Goal: Information Seeking & Learning: Check status

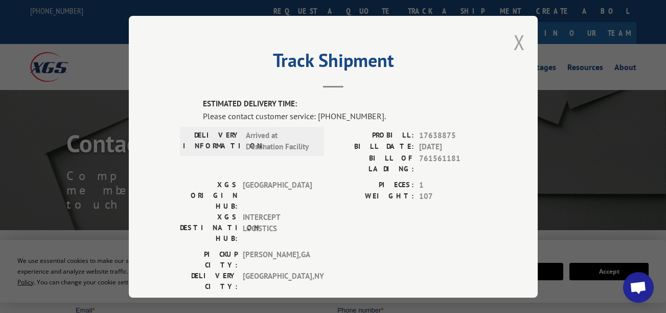
click at [520, 46] on button "Close modal" at bounding box center [519, 42] width 11 height 27
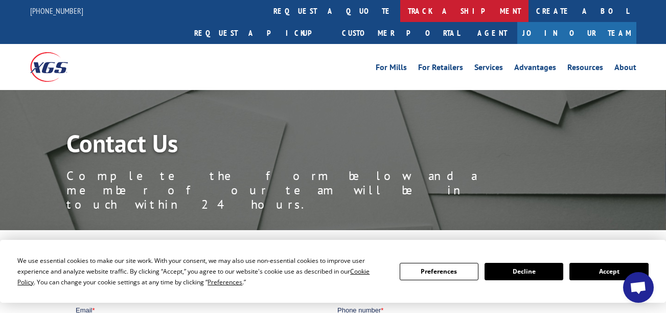
click at [400, 19] on link "track a shipment" at bounding box center [464, 11] width 128 height 22
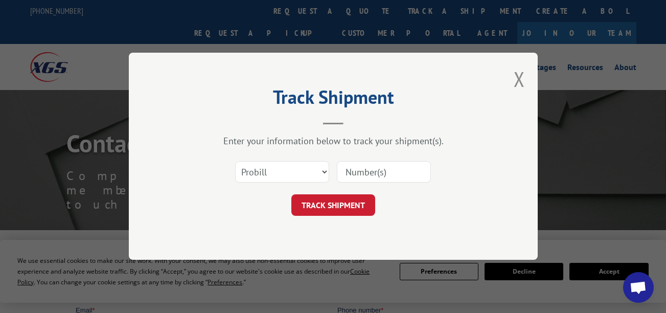
click at [358, 179] on input at bounding box center [384, 172] width 94 height 21
click at [357, 175] on input at bounding box center [384, 172] width 94 height 21
paste input "17685301"
type input "17685301"
click at [353, 197] on button "TRACK SHIPMENT" at bounding box center [334, 205] width 84 height 21
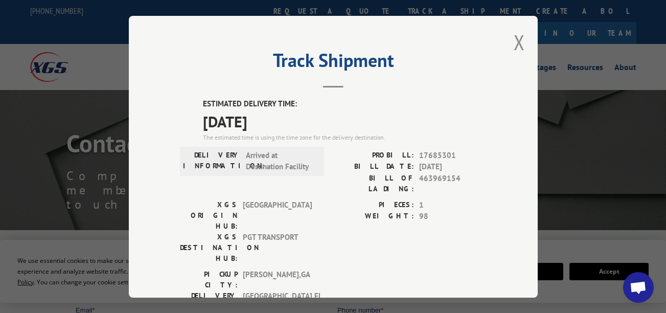
click at [343, 269] on div "PICKUP CITY: [GEOGRAPHIC_DATA] , [GEOGRAPHIC_DATA] DELIVERY CITY: [GEOGRAPHIC_D…" at bounding box center [333, 293] width 307 height 48
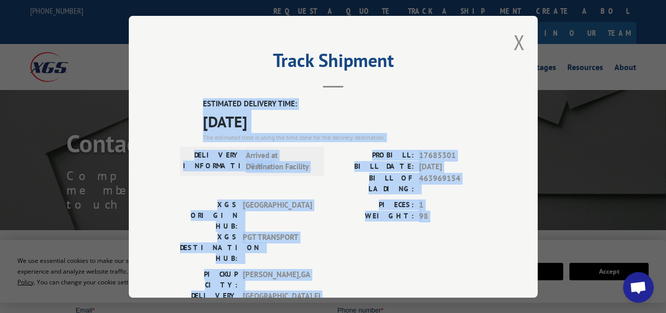
drag, startPoint x: 280, startPoint y: 260, endPoint x: 176, endPoint y: 109, distance: 182.9
click at [180, 109] on div "ESTIMATED DELIVERY TIME: [DATE] The estimated time is using the time zone for t…" at bounding box center [333, 282] width 307 height 368
drag, startPoint x: 176, startPoint y: 109, endPoint x: 240, endPoint y: 111, distance: 63.4
copy div "ESTIMATED DELIVERY TIME: [DATE] The estimated time is using the time zone for t…"
click at [426, 129] on span "[DATE]" at bounding box center [345, 120] width 284 height 23
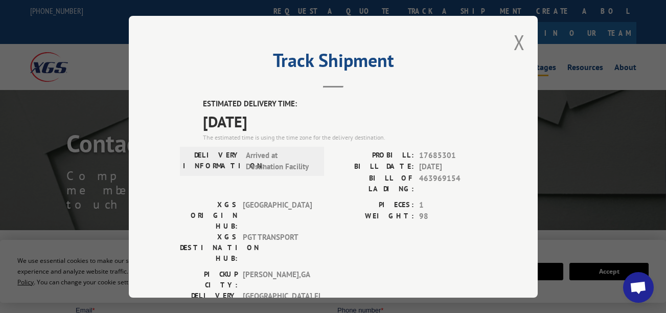
click at [514, 49] on button "Close modal" at bounding box center [519, 42] width 11 height 27
